Goal: Task Accomplishment & Management: Manage account settings

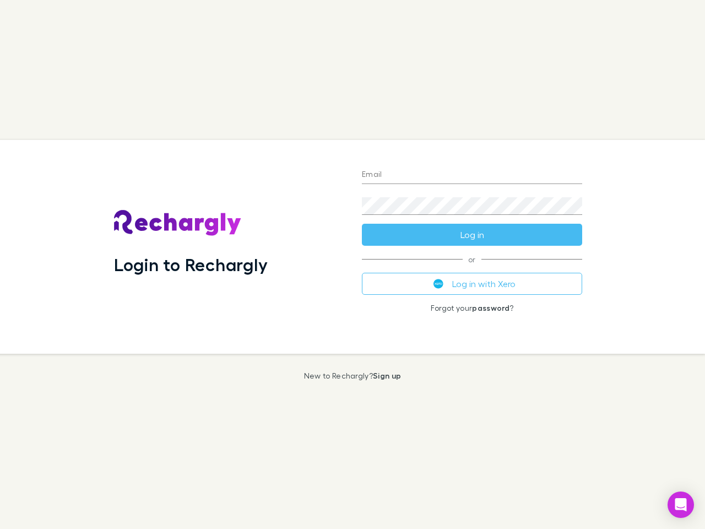
click at [353, 264] on div "Login to Rechargly" at bounding box center [229, 247] width 248 height 214
click at [472, 175] on input "Email" at bounding box center [472, 175] width 220 height 18
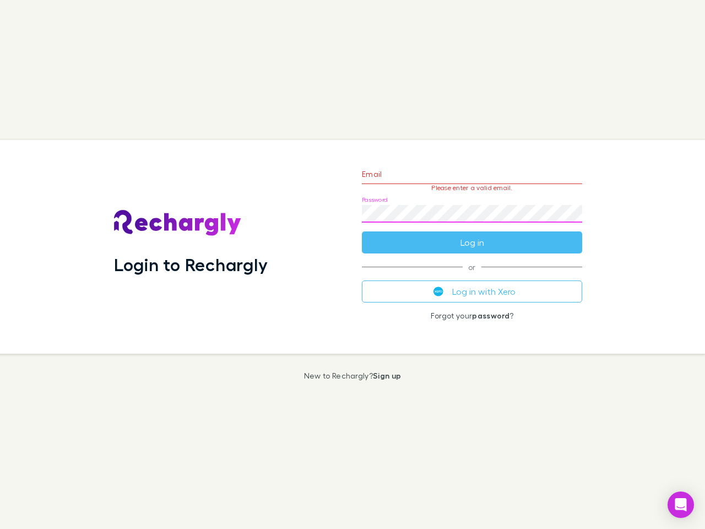
click at [472, 235] on form "Email Please enter a valid email. Password Log in" at bounding box center [472, 206] width 220 height 96
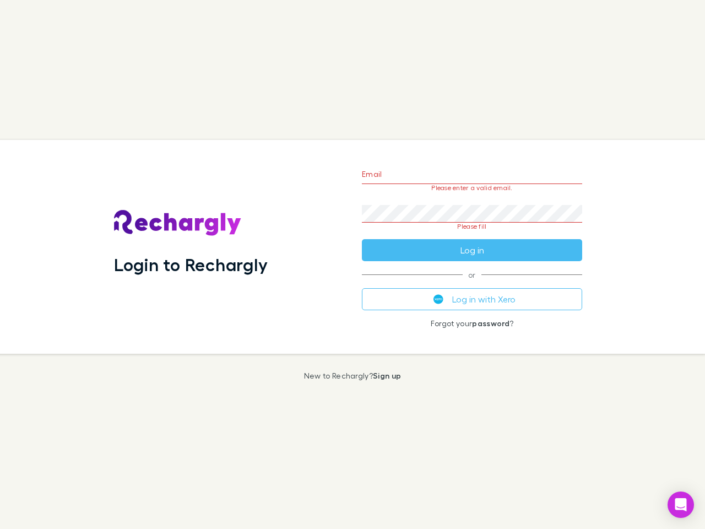
click at [472, 284] on div "Email Please enter a valid email. Password Please fill Log in or Log in with Xe…" at bounding box center [472, 247] width 238 height 214
click at [681, 505] on icon "Open Intercom Messenger" at bounding box center [682, 504] width 12 height 13
